Goal: Task Accomplishment & Management: Complete application form

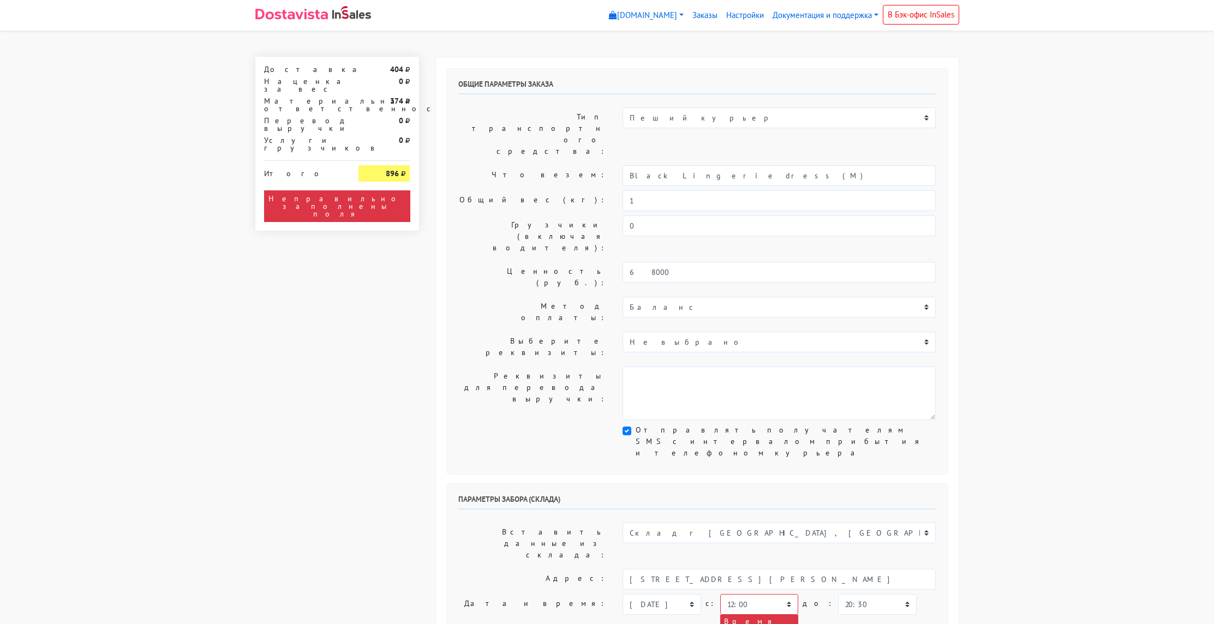
select select "12:00"
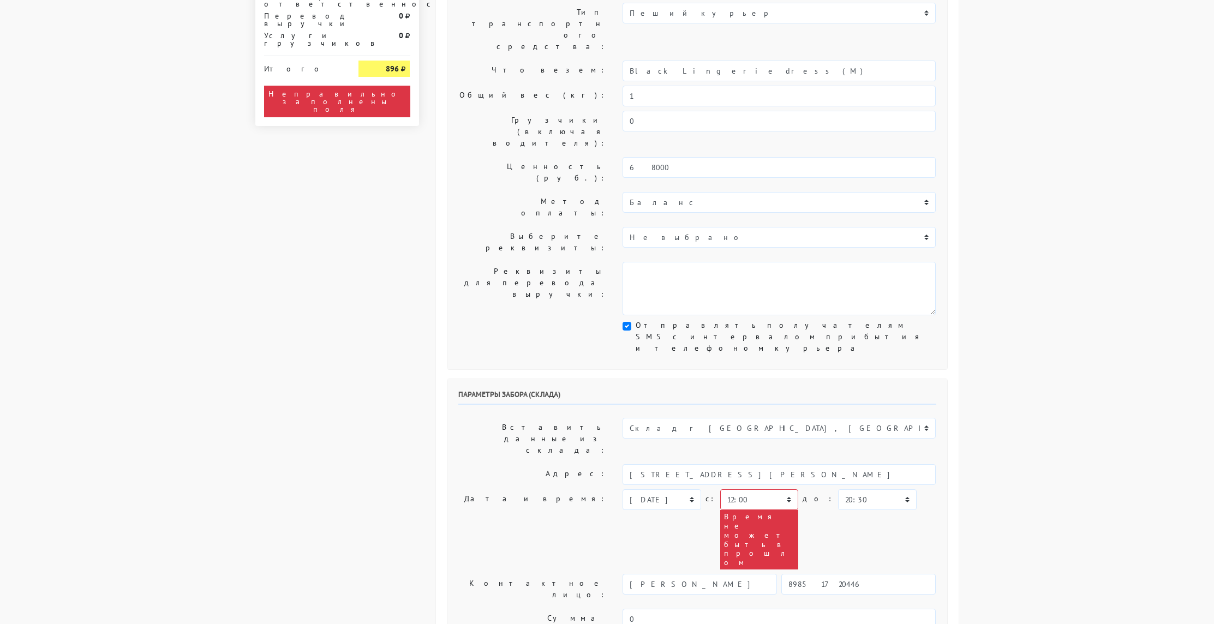
scroll to position [106, 0]
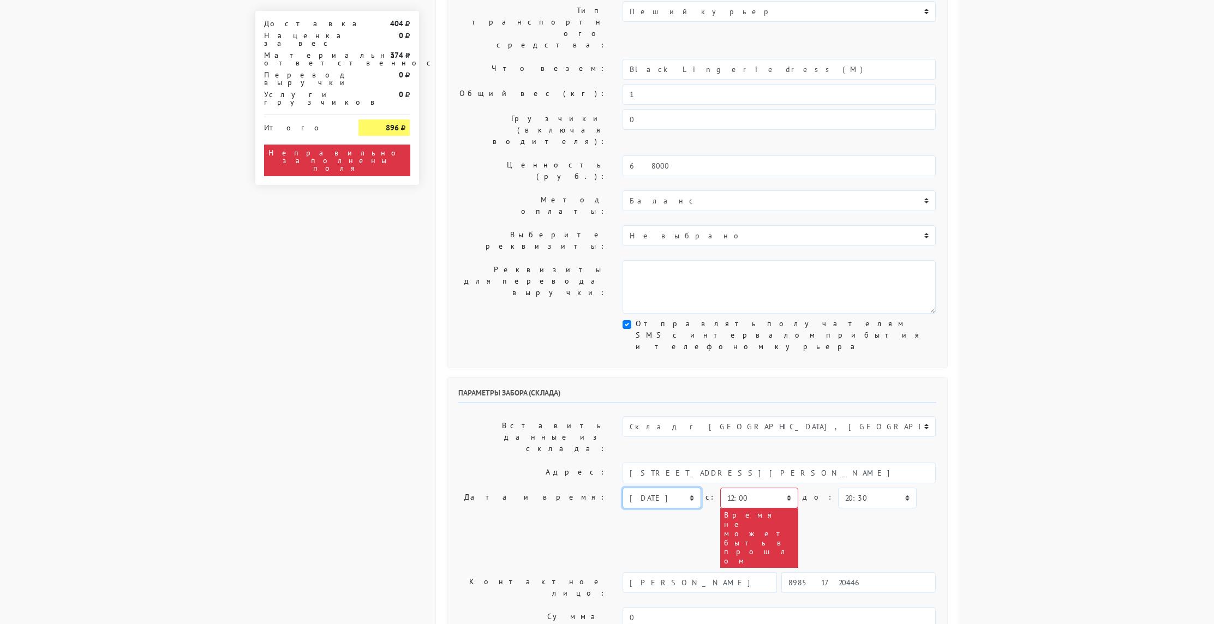
click at [677, 488] on select "[DATE] [DATE] [DATE] [DATE] [DATE] [DATE] [DATE] [DATE] [DATE]" at bounding box center [662, 498] width 78 height 21
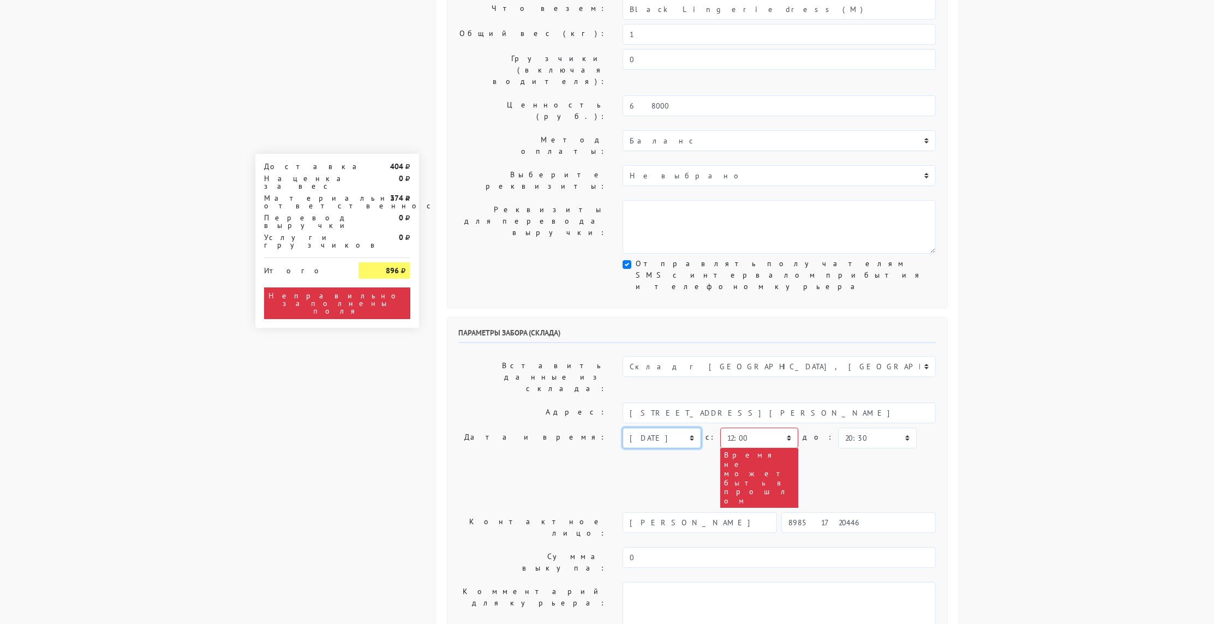
scroll to position [154, 0]
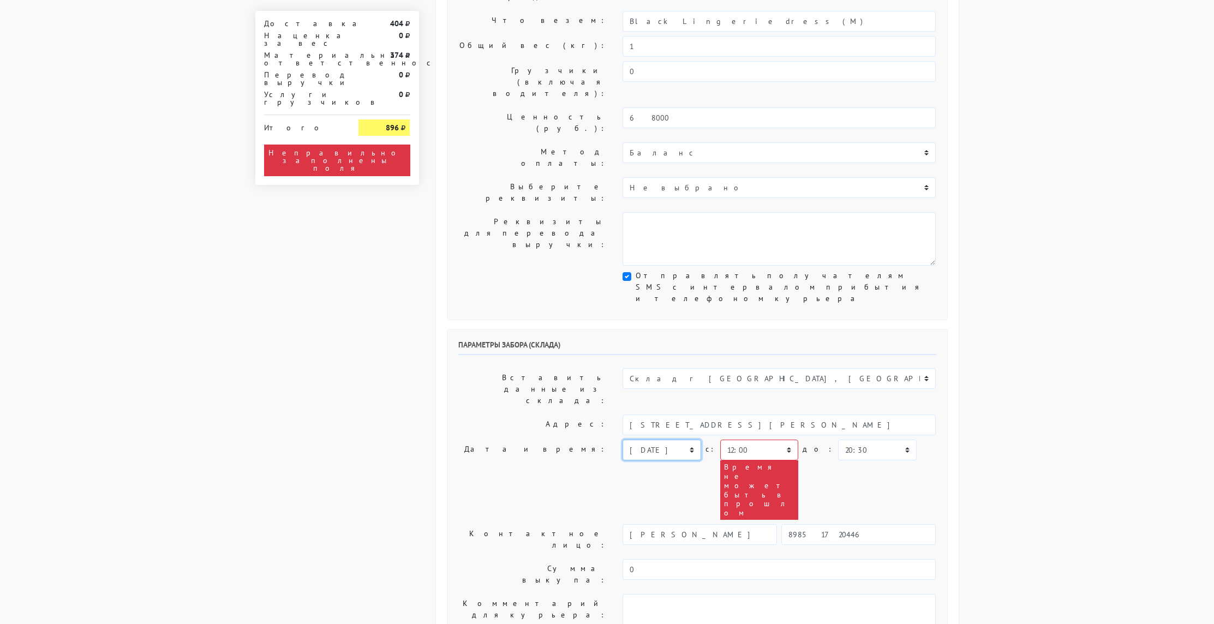
click at [650, 440] on select "[DATE] [DATE] [DATE] [DATE] [DATE] [DATE] [DATE] [DATE] [DATE]" at bounding box center [662, 450] width 78 height 21
click at [623, 440] on select "[DATE] [DATE] [DATE] [DATE] [DATE] [DATE] [DATE] [DATE] [DATE]" at bounding box center [662, 450] width 78 height 21
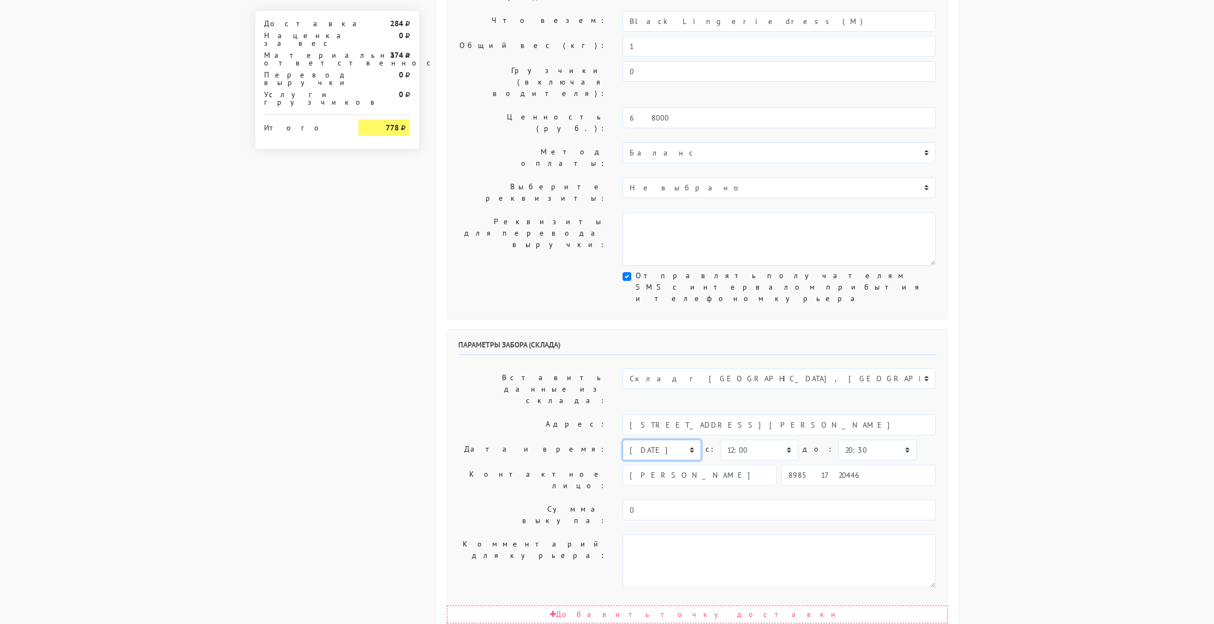
click at [651, 440] on select "[DATE] [DATE] [DATE] [DATE] [DATE] [DATE] [DATE] [DATE] [DATE]" at bounding box center [662, 450] width 78 height 21
select select "[DATE]"
click at [623, 440] on select "[DATE] [DATE] [DATE] [DATE] [DATE] [DATE] [DATE] [DATE] [DATE]" at bounding box center [662, 450] width 78 height 21
click at [750, 440] on select "00:00 00:30 01:00 01:30 02:00 02:30 03:00 03:30 04:00 04:30 05:00 05:30 06:00 0…" at bounding box center [759, 450] width 78 height 21
select select "12:30"
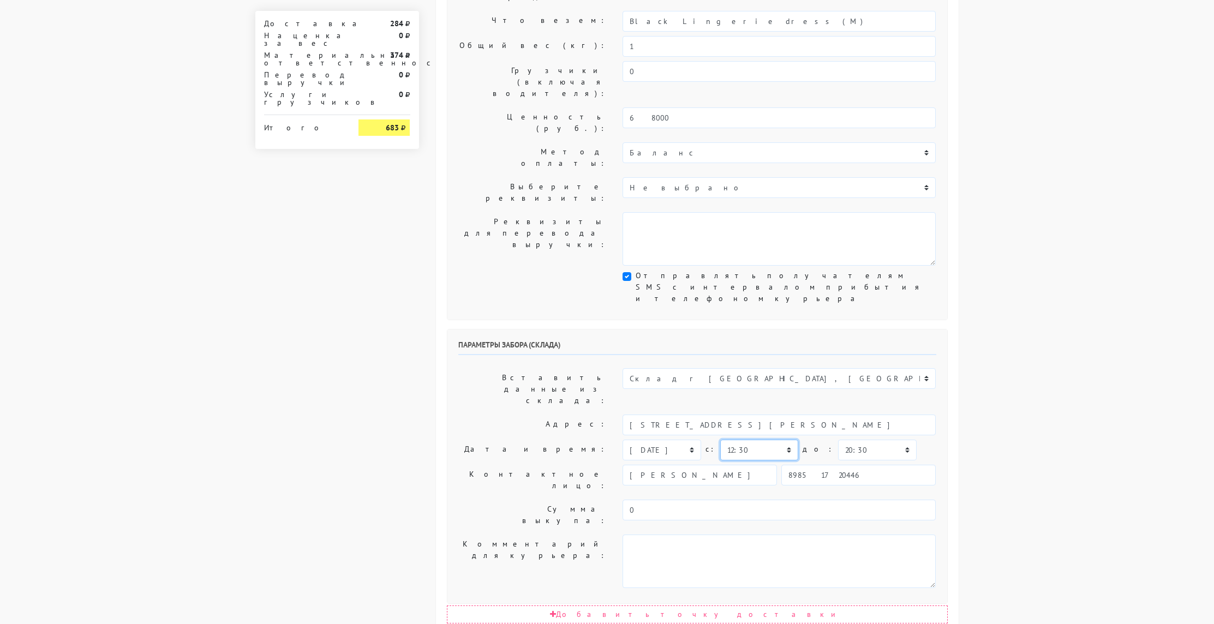
click at [720, 440] on select "00:00 00:30 01:00 01:30 02:00 02:30 03:00 03:30 04:00 04:30 05:00 05:30 06:00 0…" at bounding box center [759, 450] width 78 height 21
click at [841, 440] on select "00:00 00:30 01:00 01:30 02:00 02:30 03:00 03:30 04:00 04:30 05:00 05:30 06:00 0…" at bounding box center [877, 450] width 78 height 21
click at [838, 440] on select "00:00 00:30 01:00 01:30 02:00 02:30 03:00 03:30 04:00 04:30 05:00 05:30 06:00 0…" at bounding box center [877, 450] width 78 height 21
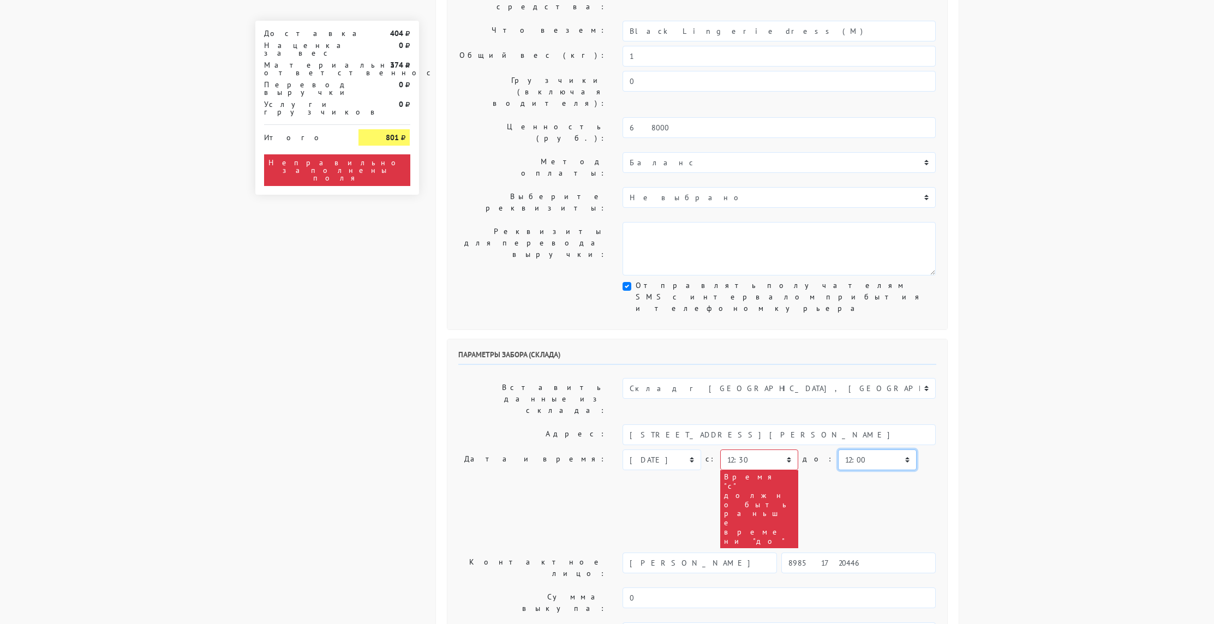
scroll to position [144, 0]
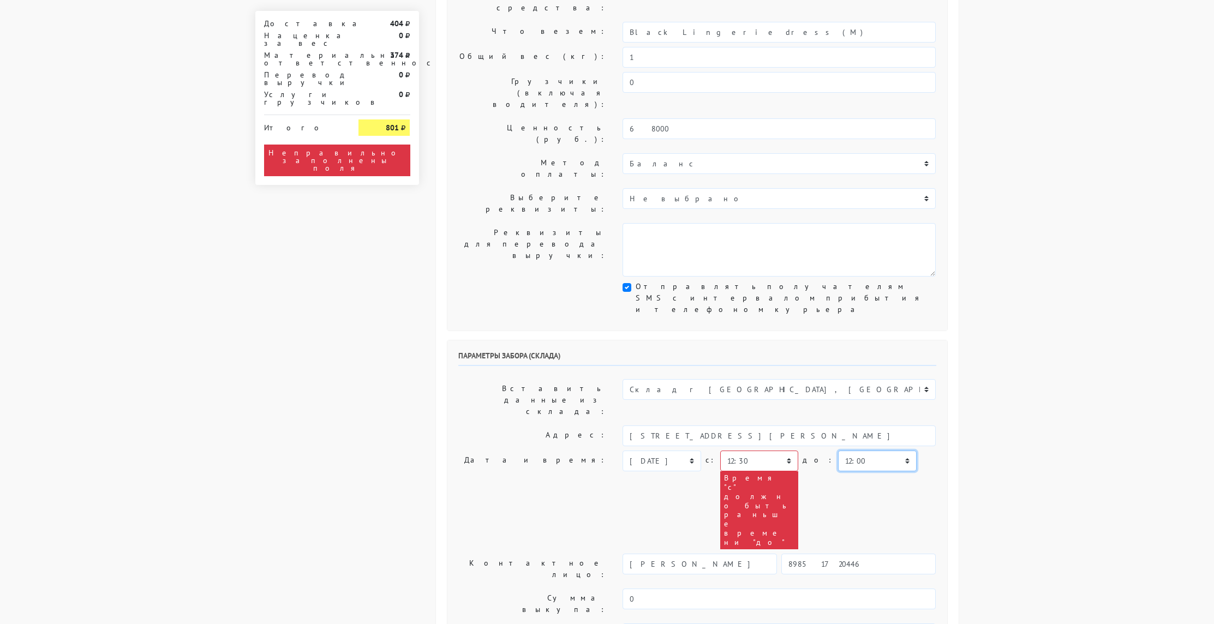
click at [838, 451] on select "00:00 00:30 01:00 01:30 02:00 02:30 03:00 03:30 04:00 04:30 05:00 05:30 06:00 0…" at bounding box center [877, 461] width 78 height 21
click at [853, 450] on select "00:00 00:30 01:00 01:30 02:00 02:30 03:00 03:30 04:00 04:30 05:00 05:30 06:00 0…" at bounding box center [877, 460] width 78 height 21
select select "13:30"
click at [838, 450] on select "00:00 00:30 01:00 01:30 02:00 02:30 03:00 03:30 04:00 04:30 05:00 05:30 06:00 0…" at bounding box center [877, 460] width 78 height 21
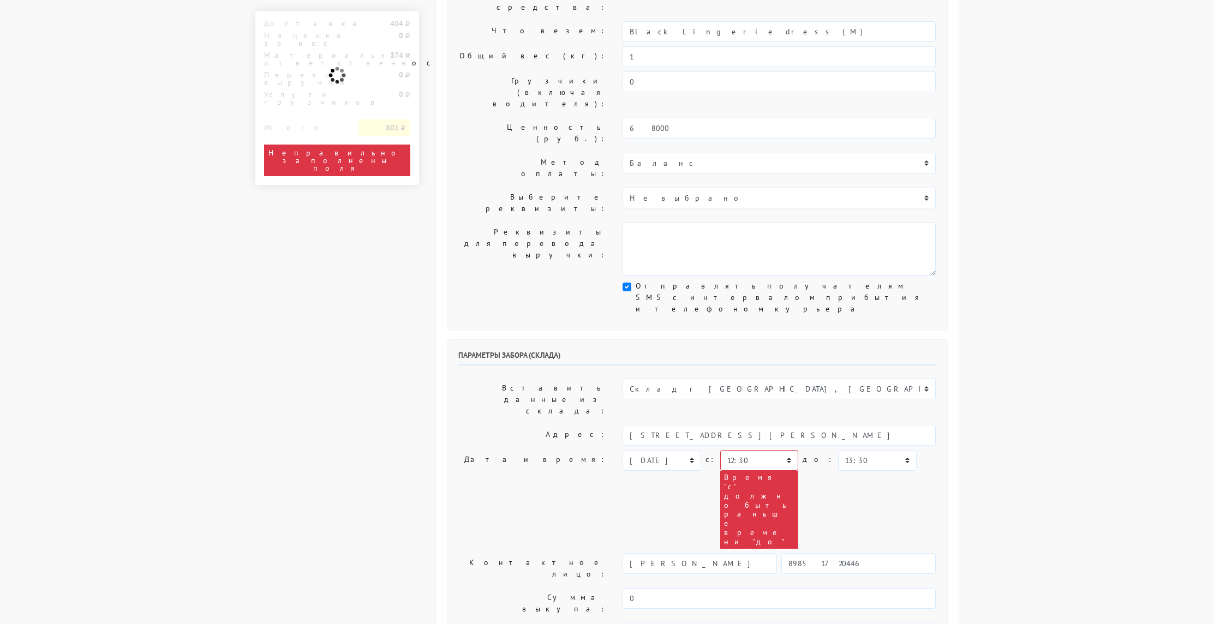
click at [839, 450] on div "[DATE] [DATE] [DATE] [DATE] [DATE] [DATE] [DATE] [DATE] [DATE] [DATE] c:" at bounding box center [779, 499] width 313 height 98
click at [772, 450] on select "00:00 00:30 01:00 01:30 02:00 02:30 03:00 03:30 04:00 04:30 05:00 05:30 06:00 0…" at bounding box center [759, 460] width 78 height 21
click at [720, 450] on select "00:00 00:30 01:00 01:30 02:00 02:30 03:00 03:30 04:00 04:30 05:00 05:30 06:00 0…" at bounding box center [759, 460] width 78 height 21
click at [809, 450] on div "[DATE] [DATE] [DATE] [DATE] [DATE] [DATE] [DATE] [DATE] [DATE] [DATE] c:" at bounding box center [779, 499] width 313 height 98
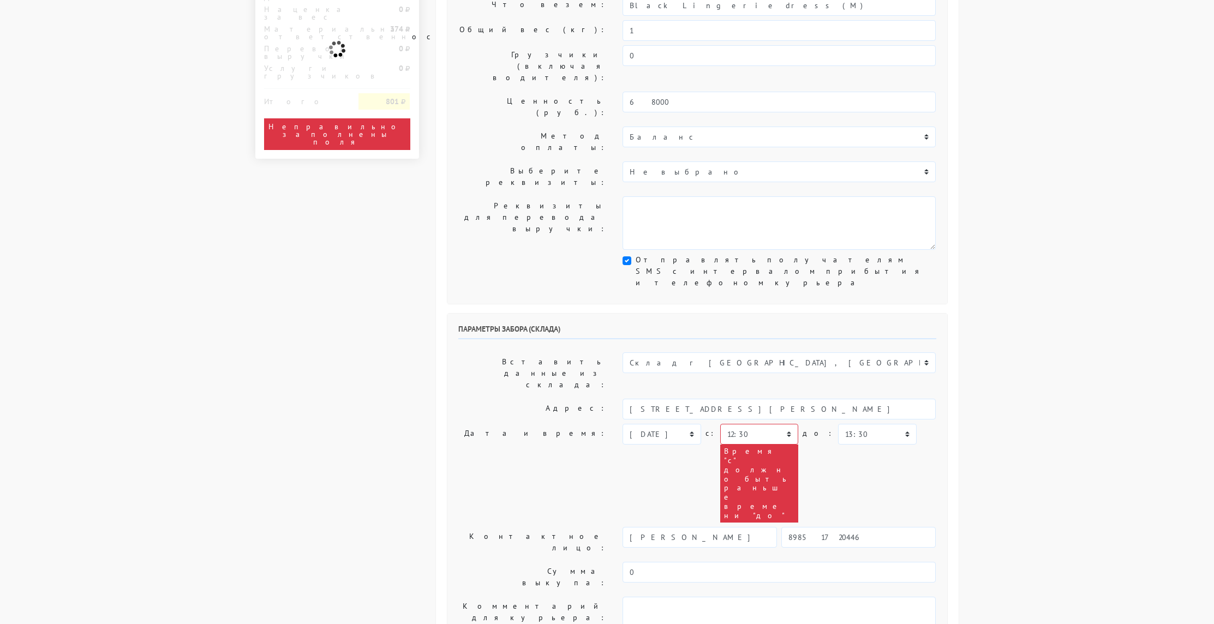
scroll to position [178, 0]
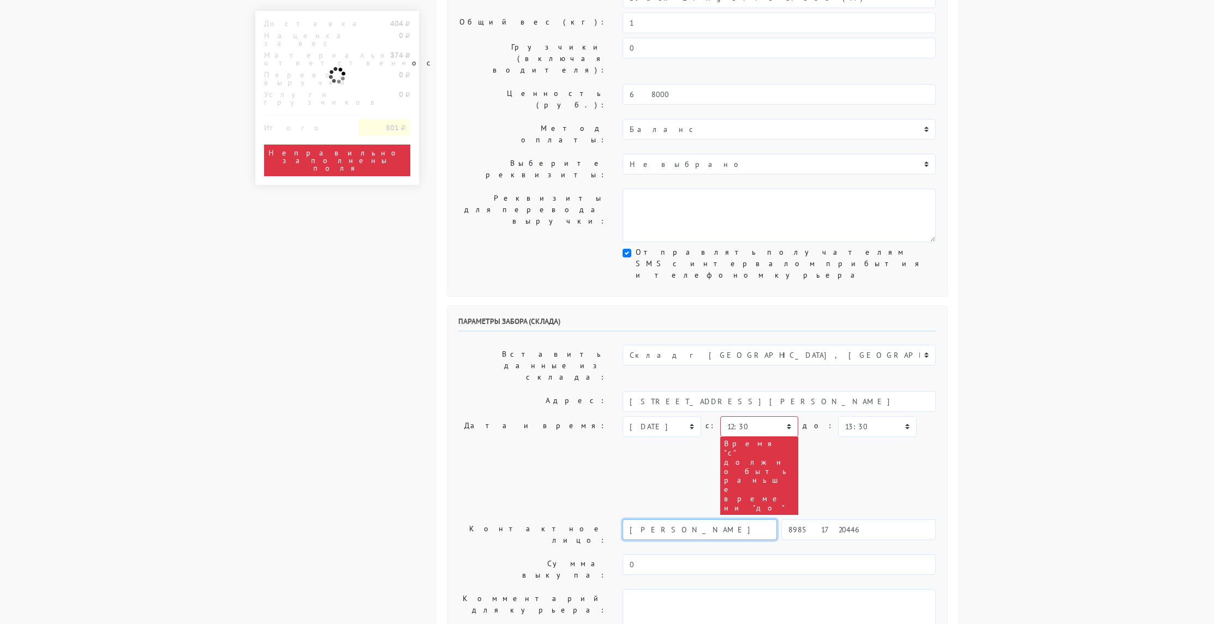
click at [708, 520] on input "[PERSON_NAME]" at bounding box center [700, 530] width 154 height 21
click at [782, 416] on select "00:00 00:30 01:00 01:30 02:00 02:30 03:00 03:30 04:00 04:30 05:00 05:30 06:00 0…" at bounding box center [759, 426] width 78 height 21
click at [720, 416] on select "00:00 00:30 01:00 01:30 02:00 02:30 03:00 03:30 04:00 04:30 05:00 05:30 06:00 0…" at bounding box center [759, 426] width 78 height 21
click at [850, 416] on select "00:00 00:30 01:00 01:30 02:00 02:30 03:00 03:30 04:00 04:30 05:00 05:30 06:00 0…" at bounding box center [877, 426] width 78 height 21
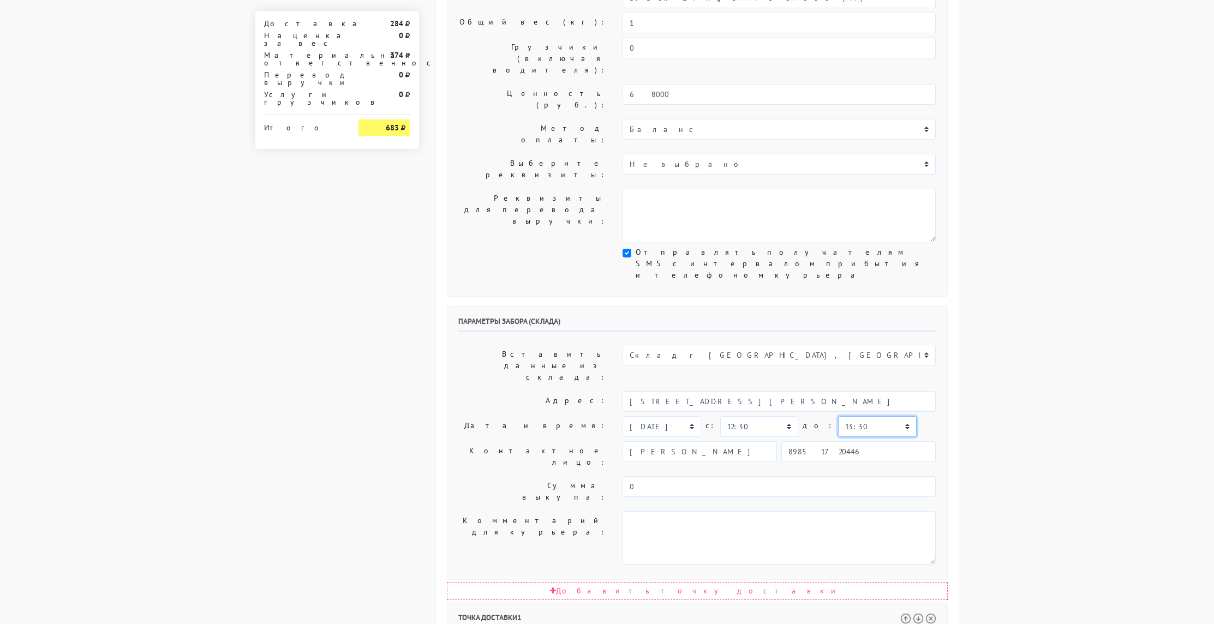
click at [838, 416] on select "00:00 00:30 01:00 01:30 02:00 02:30 03:00 03:30 04:00 04:30 05:00 05:30 06:00 0…" at bounding box center [877, 426] width 78 height 21
click at [718, 476] on input "0" at bounding box center [779, 486] width 313 height 21
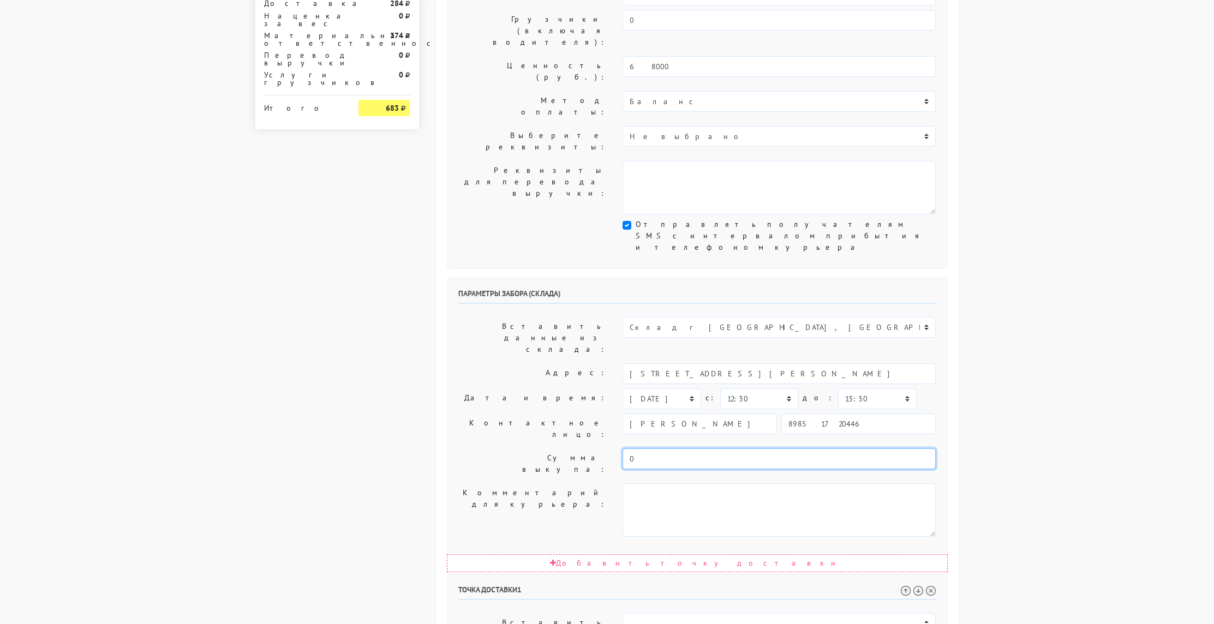
scroll to position [207, 0]
select select "16:00"
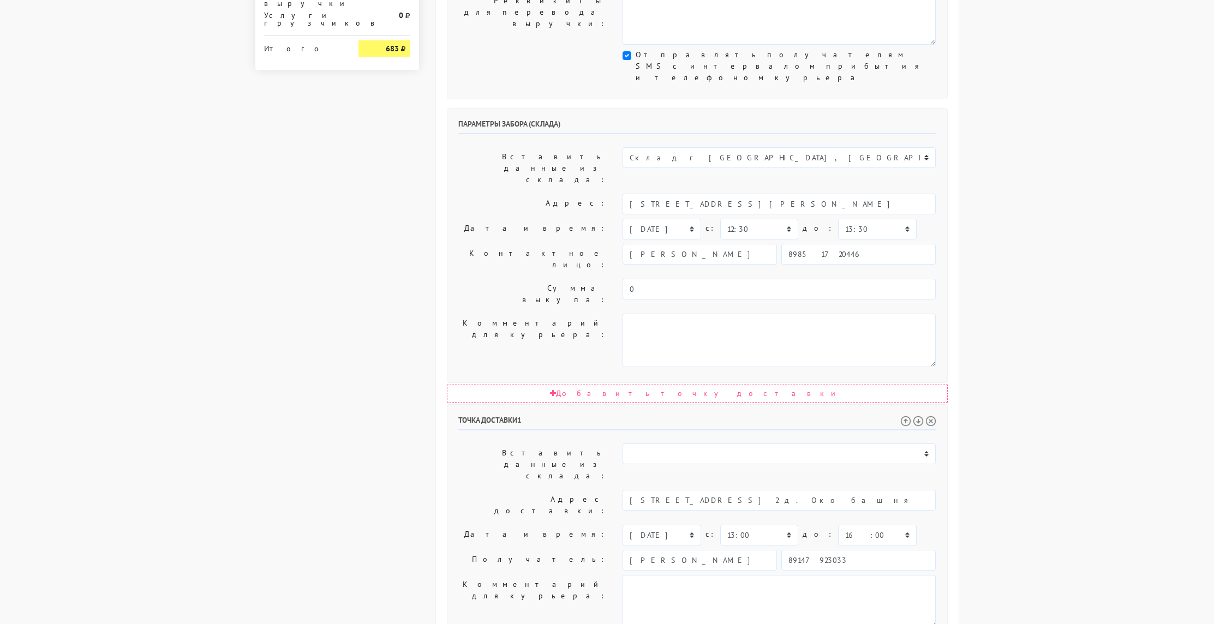
scroll to position [383, 0]
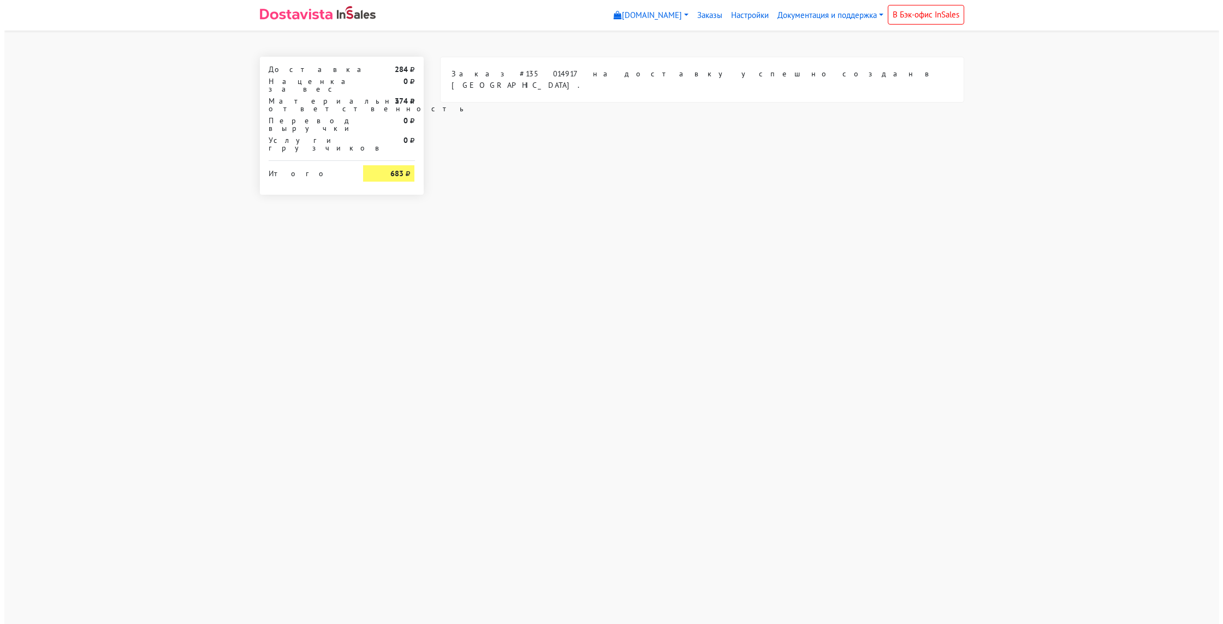
scroll to position [0, 0]
